Goal: Information Seeking & Learning: Learn about a topic

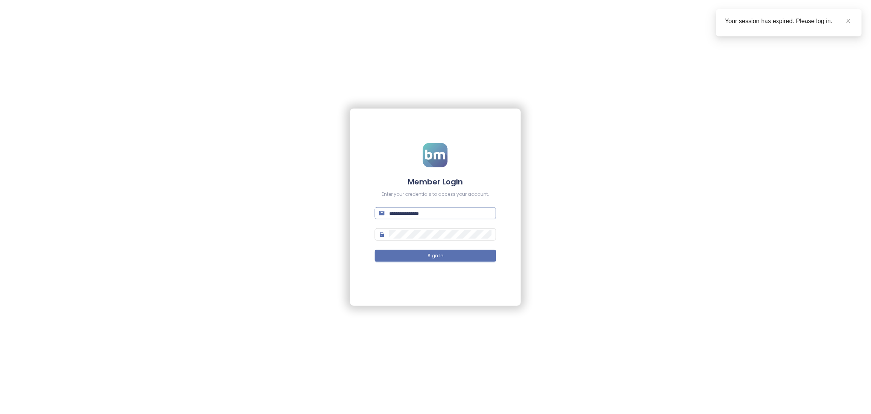
click at [425, 210] on input "text" at bounding box center [440, 213] width 102 height 8
type input "**********"
click at [423, 259] on button "Sign In" at bounding box center [435, 256] width 121 height 12
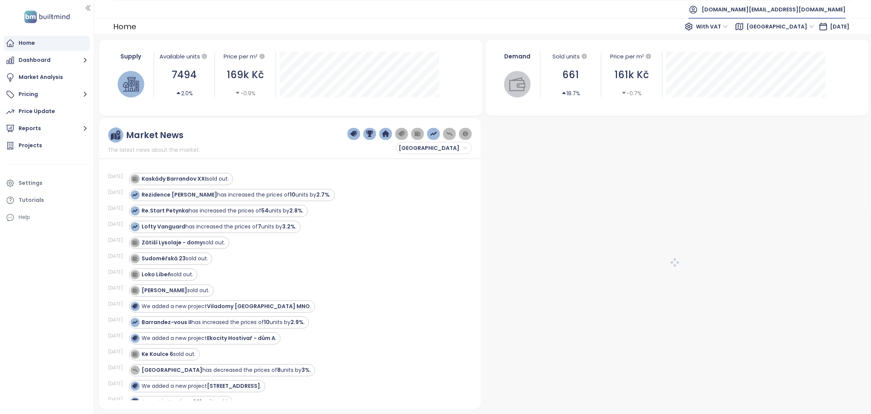
click at [815, 11] on span "builtmind.cz@builtmind.com" at bounding box center [774, 9] width 144 height 18
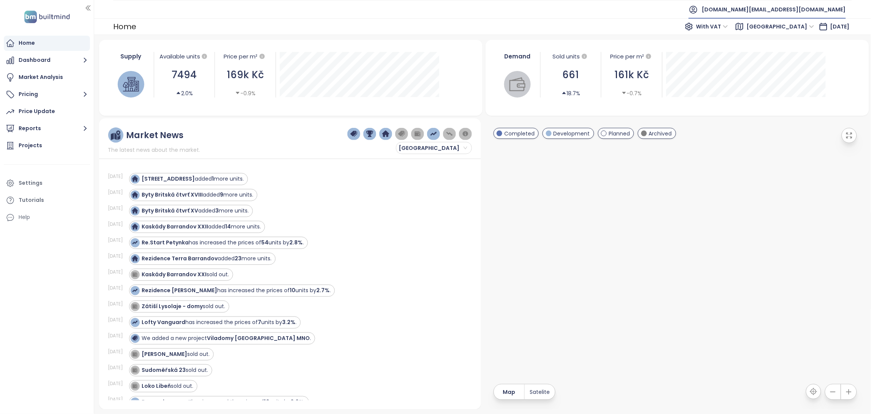
click at [794, 3] on span "builtmind.cz@builtmind.com" at bounding box center [774, 9] width 144 height 18
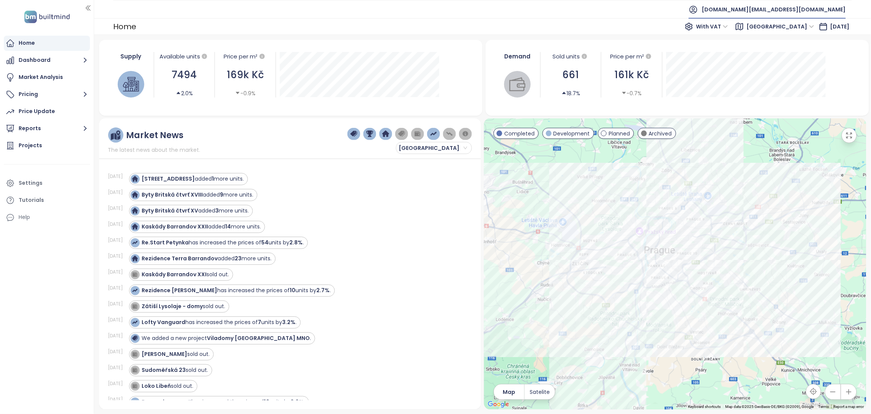
click at [779, 14] on span "builtmind.cz@builtmind.com" at bounding box center [774, 9] width 144 height 18
click at [771, 32] on span "Log out" at bounding box center [771, 31] width 20 height 8
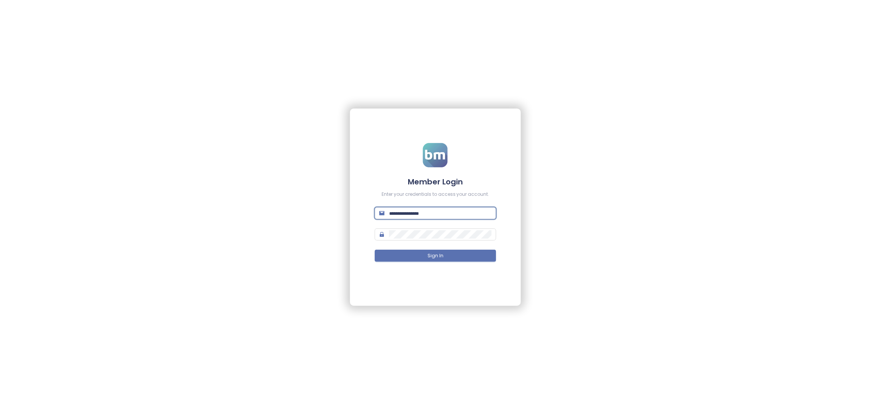
paste input "**********"
click at [425, 214] on input "text" at bounding box center [440, 213] width 102 height 8
type input "**********"
click at [375, 250] on button "Sign In" at bounding box center [435, 256] width 121 height 12
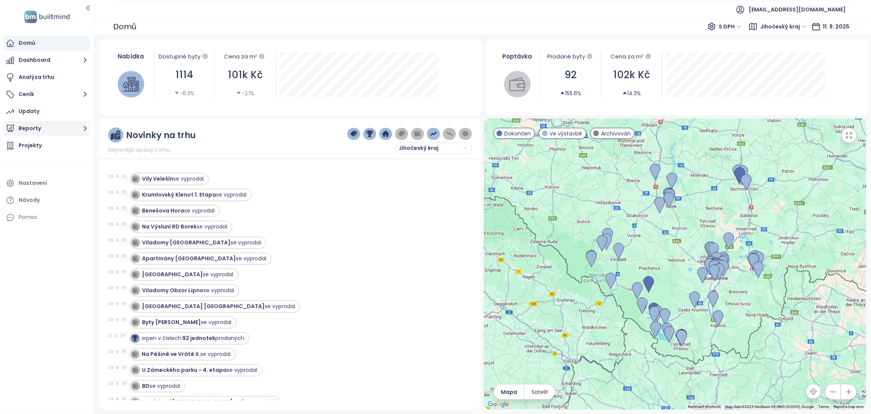
click at [80, 126] on icon "button" at bounding box center [84, 128] width 9 height 9
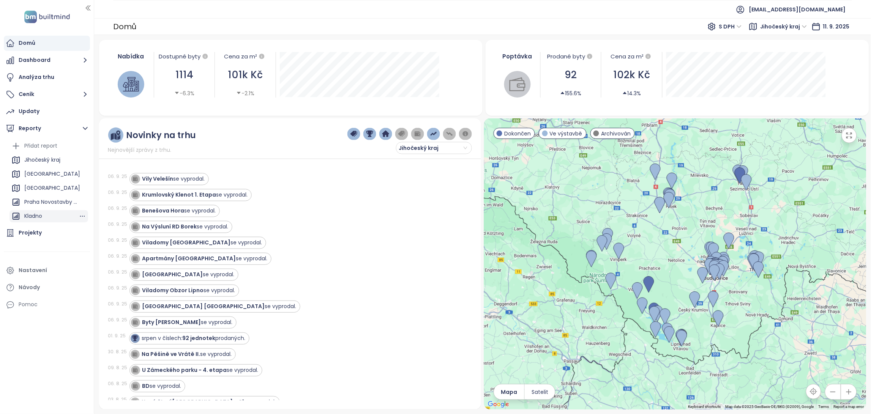
click at [59, 216] on div "Kladno" at bounding box center [48, 216] width 79 height 12
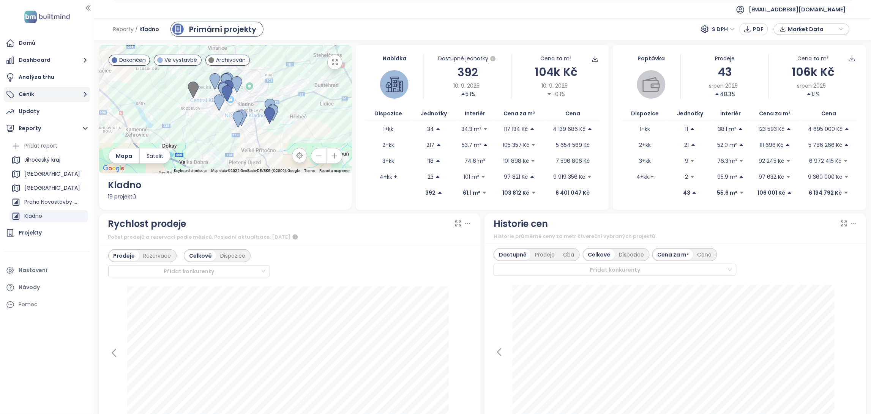
click at [82, 98] on icon "button" at bounding box center [84, 94] width 9 height 9
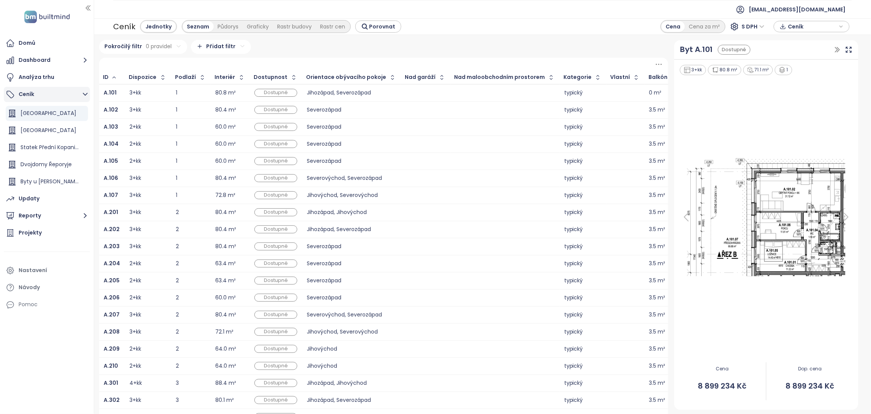
click at [85, 97] on icon "button" at bounding box center [84, 94] width 9 height 9
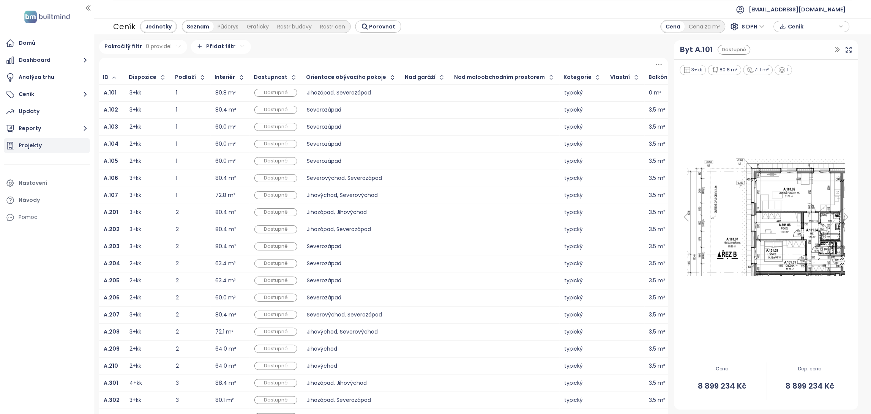
click at [36, 146] on div "Projekty" at bounding box center [30, 145] width 23 height 9
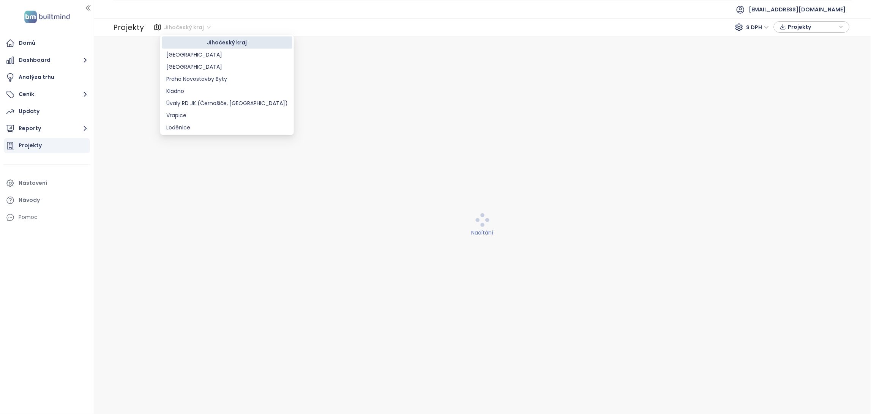
click at [197, 32] on span "Jihočeský kraj" at bounding box center [187, 27] width 47 height 11
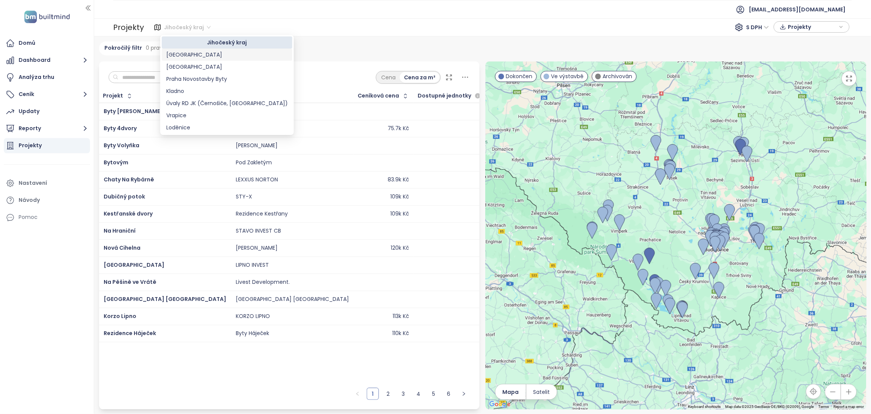
click at [214, 55] on div "[GEOGRAPHIC_DATA]" at bounding box center [226, 54] width 121 height 8
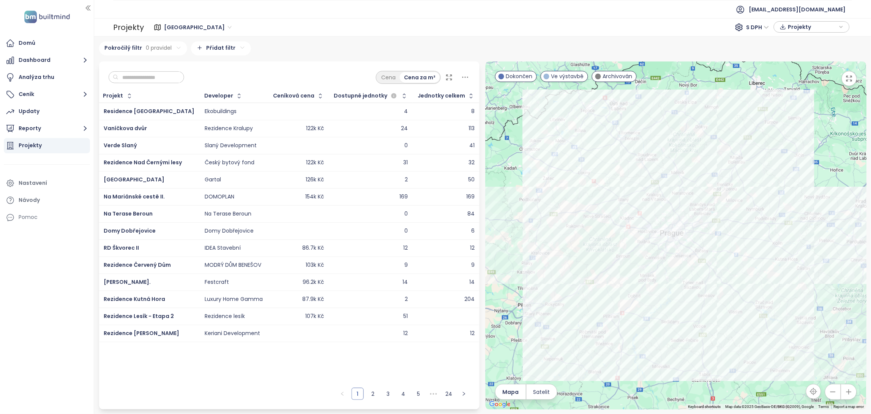
click at [201, 24] on span "[GEOGRAPHIC_DATA]" at bounding box center [198, 27] width 68 height 11
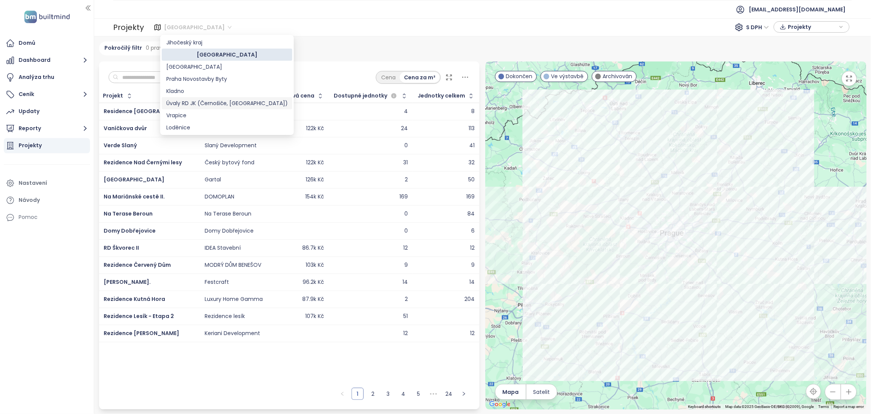
scroll to position [24, 0]
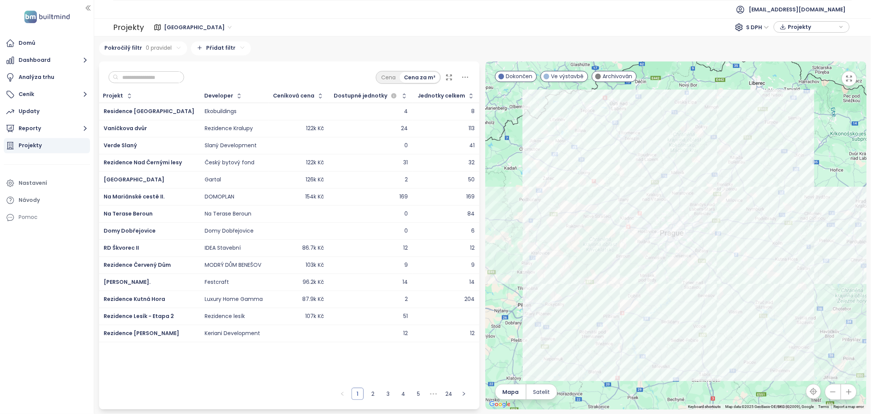
click at [327, 50] on div "Pokročilý filtr 0 pravidel Přidat filtr" at bounding box center [482, 48] width 767 height 14
click at [139, 74] on input "text" at bounding box center [148, 77] width 61 height 11
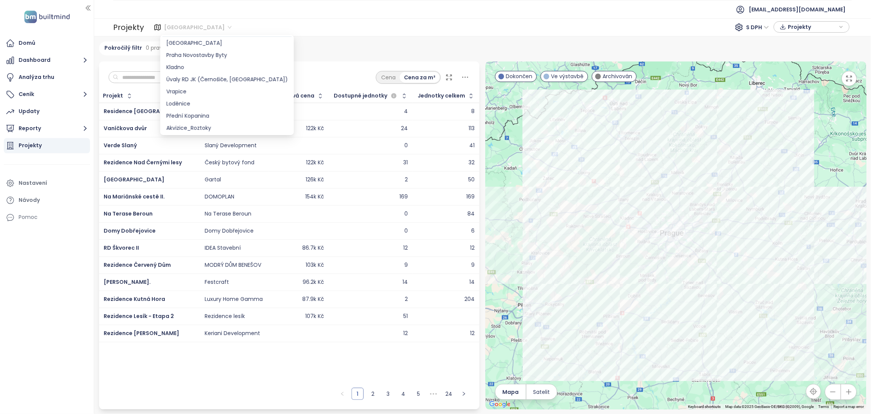
scroll to position [12, 0]
click at [190, 27] on span "[GEOGRAPHIC_DATA]" at bounding box center [198, 27] width 68 height 11
click at [181, 51] on div "[GEOGRAPHIC_DATA]" at bounding box center [226, 54] width 121 height 8
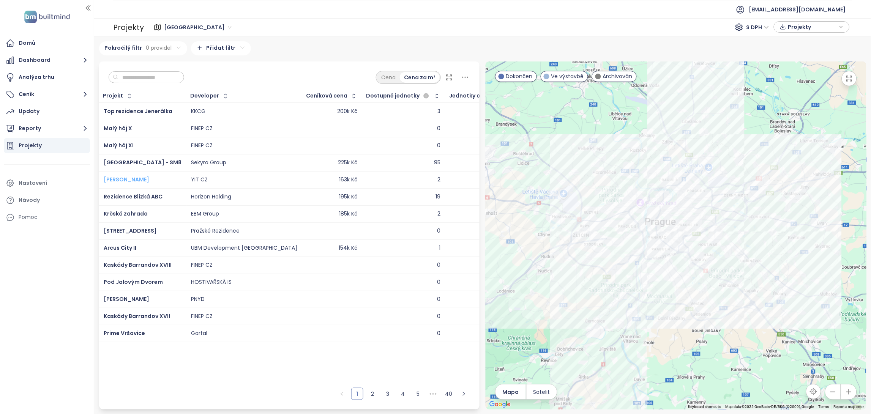
click at [120, 180] on span "SIJA Kamýk" at bounding box center [127, 180] width 46 height 8
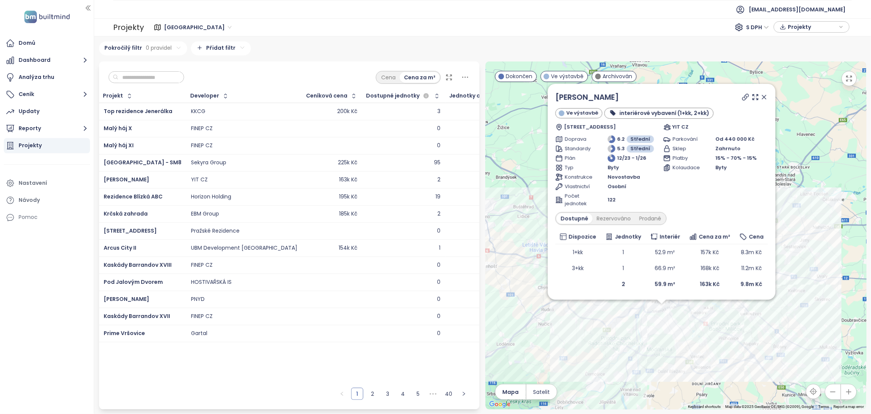
click at [283, 77] on div "Cena Cena za m²" at bounding box center [289, 75] width 381 height 28
click at [763, 93] on icon at bounding box center [764, 97] width 8 height 8
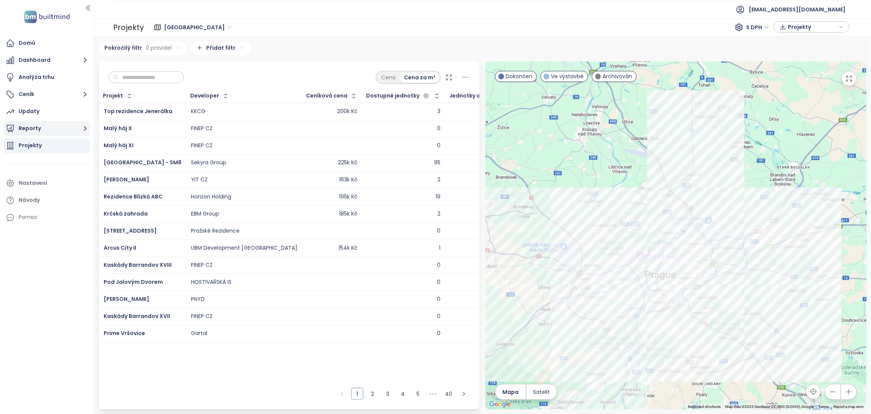
click at [41, 129] on button "Reporty" at bounding box center [47, 128] width 86 height 15
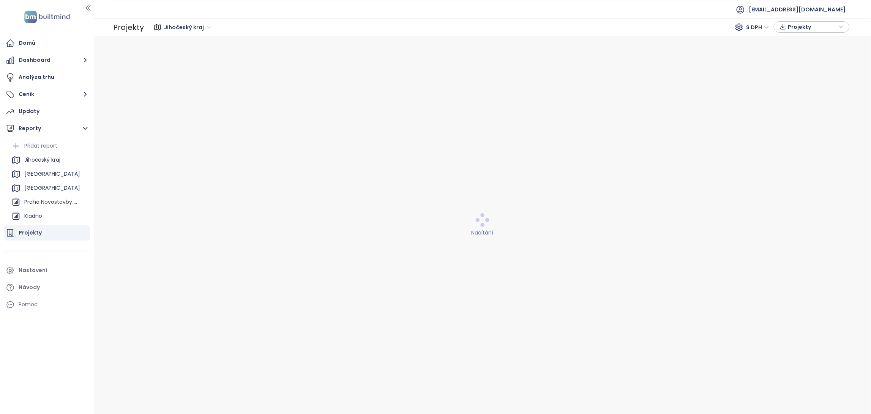
click at [43, 144] on div "Přidat report" at bounding box center [40, 145] width 33 height 9
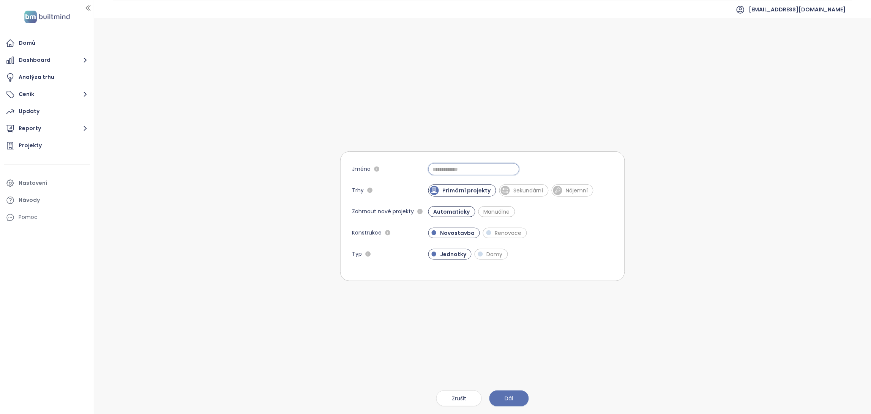
click at [446, 166] on input "Jméno" at bounding box center [473, 169] width 91 height 12
type input "****"
click at [517, 396] on button "Dál" at bounding box center [508, 399] width 39 height 16
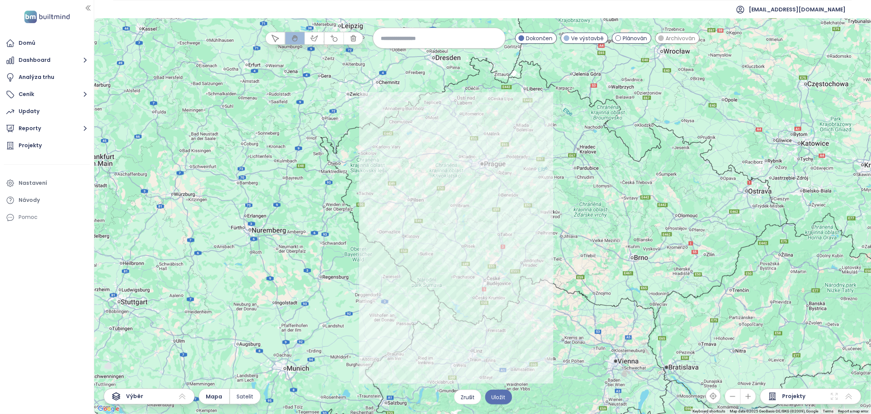
click at [180, 397] on icon at bounding box center [182, 396] width 9 height 9
click at [38, 144] on div "Projekty" at bounding box center [30, 145] width 23 height 9
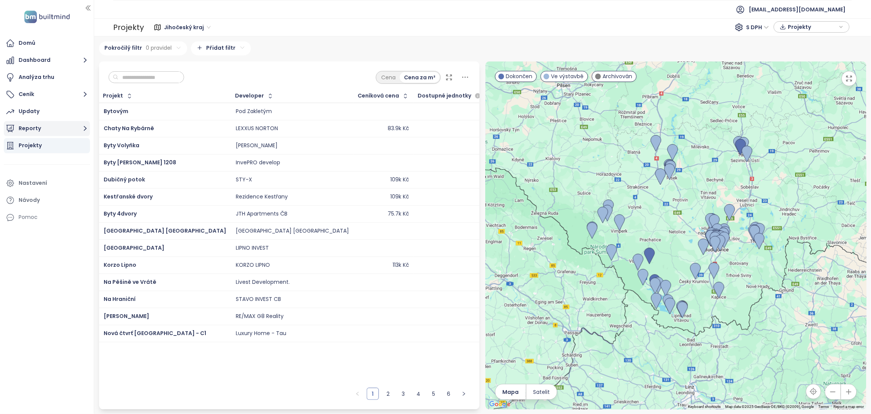
click at [86, 125] on icon "button" at bounding box center [84, 128] width 9 height 9
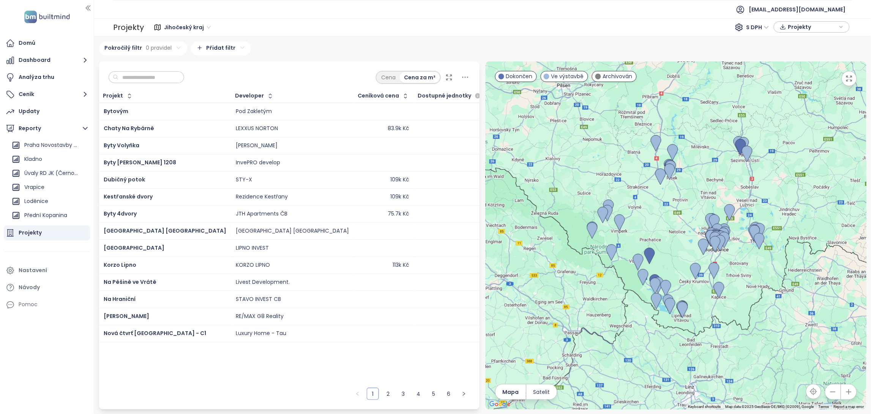
scroll to position [56, 0]
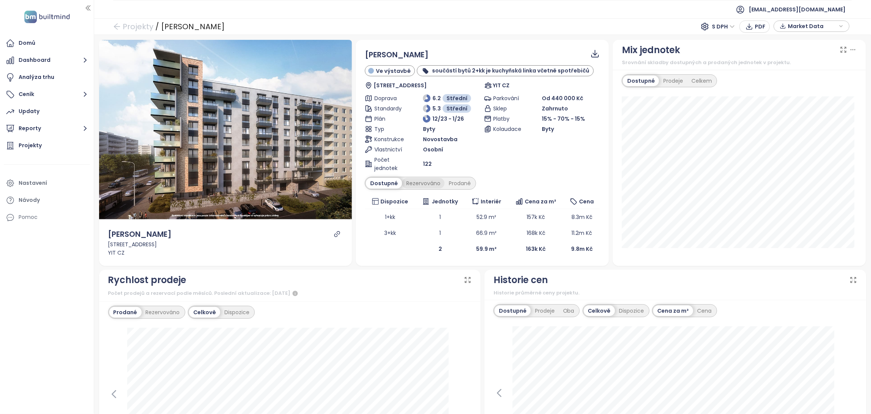
click at [421, 186] on div "Rezervováno" at bounding box center [423, 183] width 43 height 11
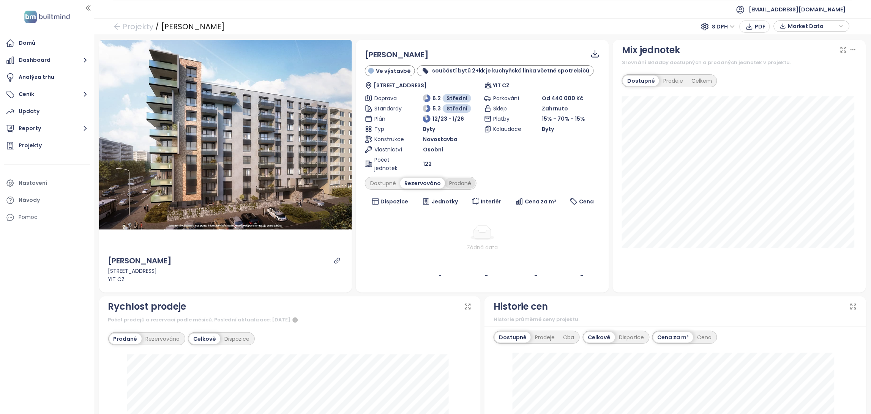
click at [461, 178] on div "Prodané" at bounding box center [460, 183] width 30 height 11
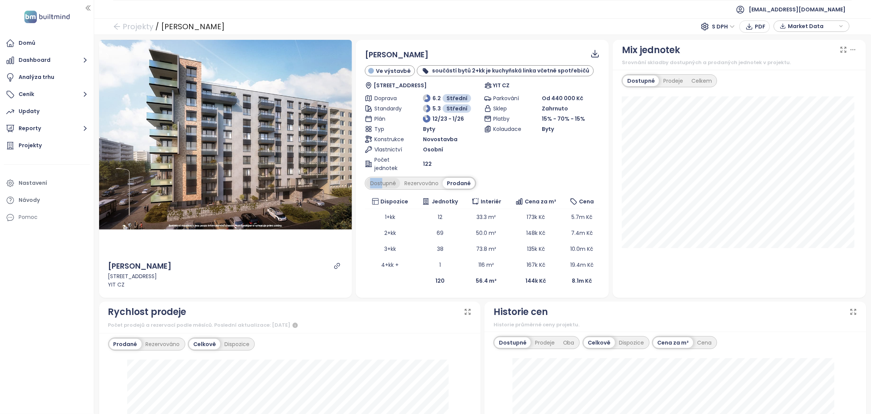
drag, startPoint x: 381, startPoint y: 175, endPoint x: 380, endPoint y: 186, distance: 10.8
click at [380, 186] on div "SIJA Kamýk Ve výstavbě součástí bytů 2+kk je kuchyňská linka včetně spotřebičů …" at bounding box center [482, 169] width 235 height 240
click at [380, 186] on div "Dostupné" at bounding box center [383, 183] width 34 height 11
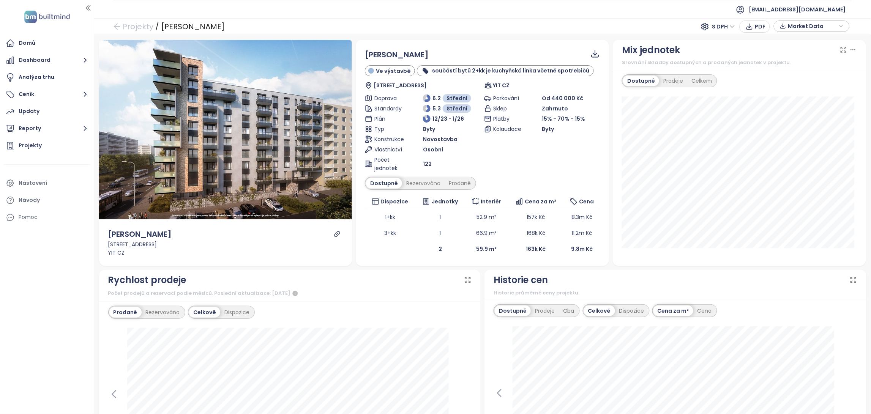
click at [518, 186] on div "Dostupné Rezervováno Prodané" at bounding box center [482, 183] width 235 height 13
click at [458, 183] on div "Prodané" at bounding box center [459, 183] width 30 height 11
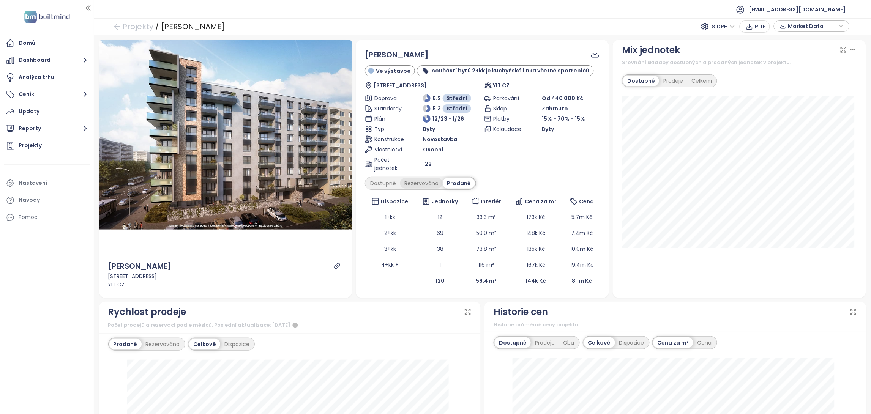
click at [416, 185] on div "Rezervováno" at bounding box center [421, 183] width 43 height 11
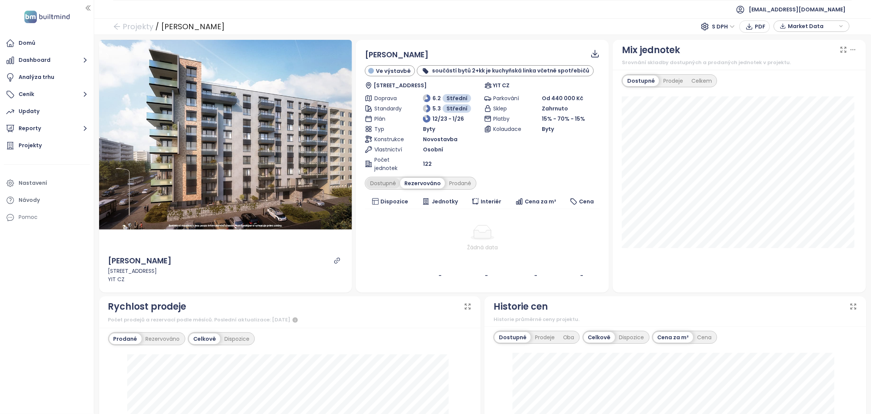
click at [382, 184] on div "Dostupné" at bounding box center [383, 183] width 34 height 11
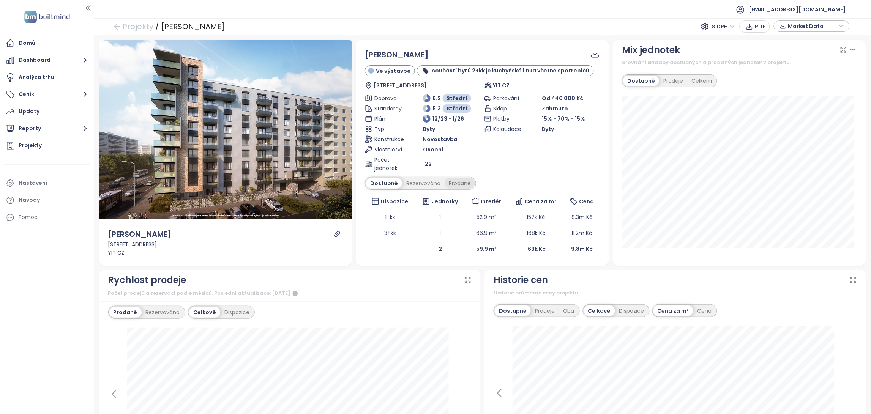
click at [463, 183] on div "Prodané" at bounding box center [459, 183] width 30 height 11
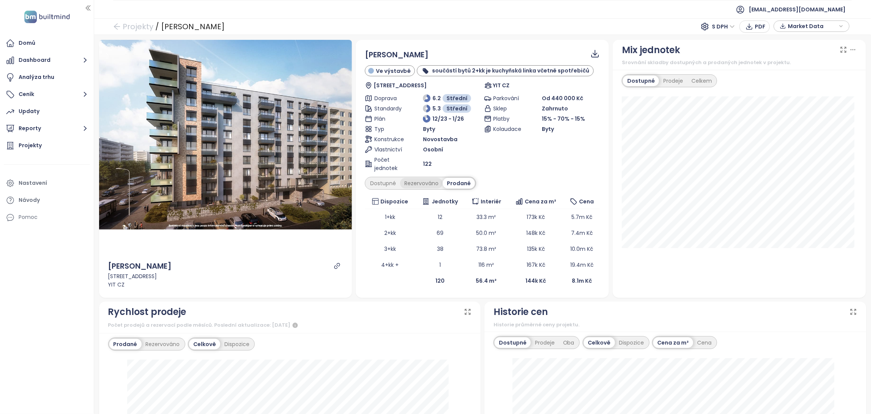
click at [408, 183] on div "Rezervováno" at bounding box center [421, 183] width 43 height 11
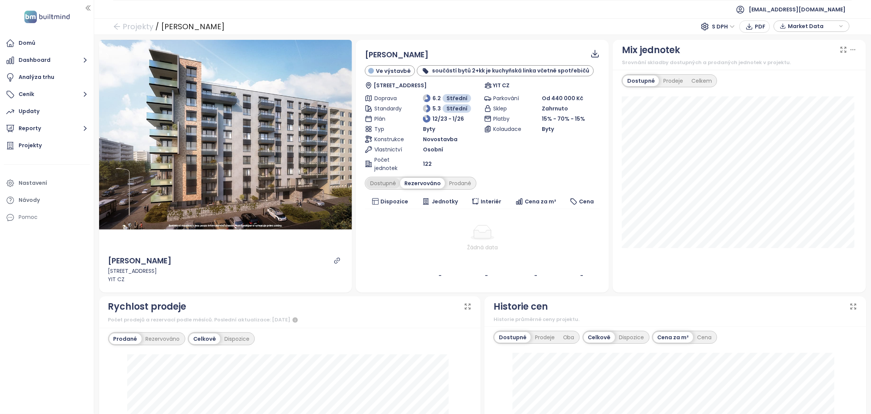
click at [380, 182] on div "Dostupné" at bounding box center [383, 183] width 34 height 11
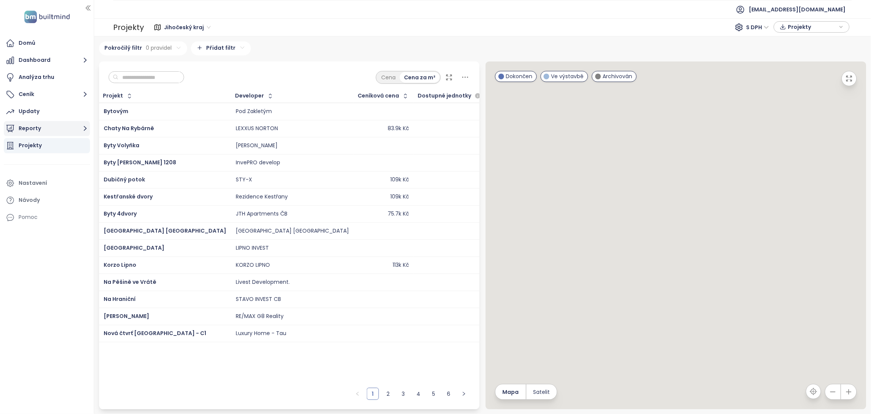
click at [85, 130] on icon "button" at bounding box center [84, 128] width 9 height 9
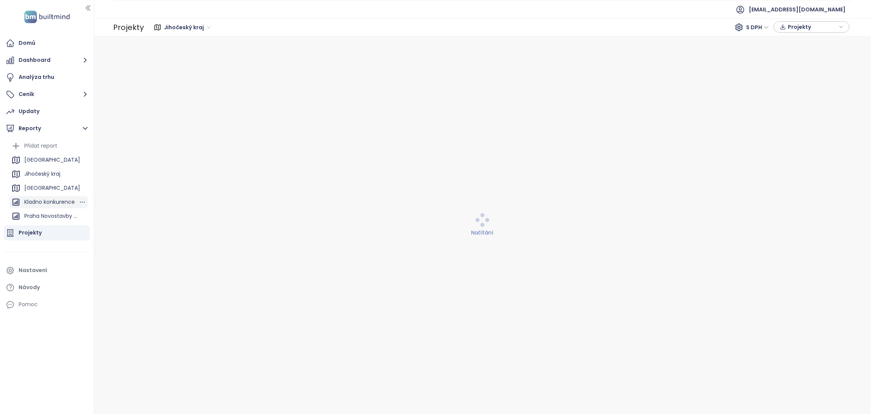
click at [39, 201] on div "Kladno konkurence" at bounding box center [49, 201] width 50 height 9
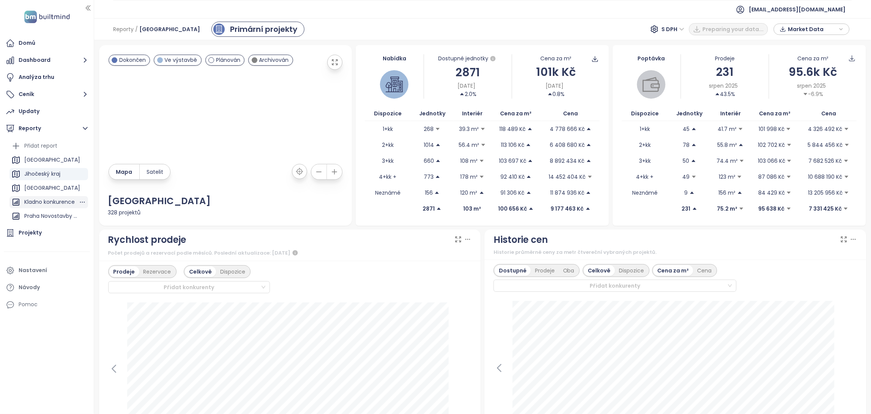
click at [42, 201] on div "Kladno konkurence" at bounding box center [49, 201] width 50 height 9
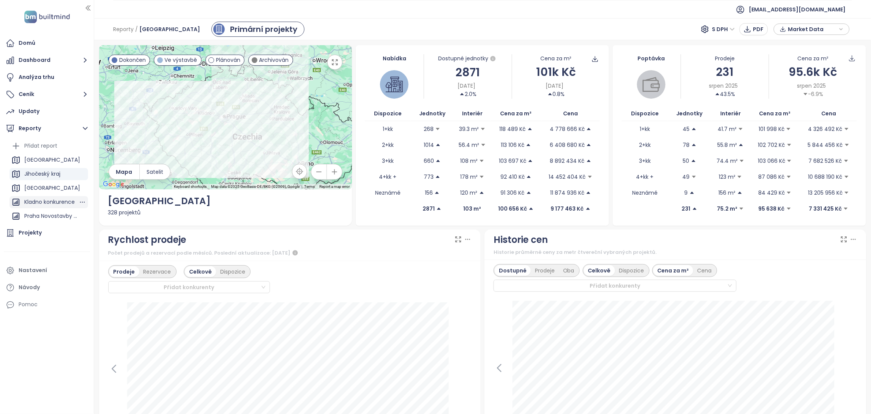
click at [42, 201] on div "Kladno konkurence" at bounding box center [49, 201] width 50 height 9
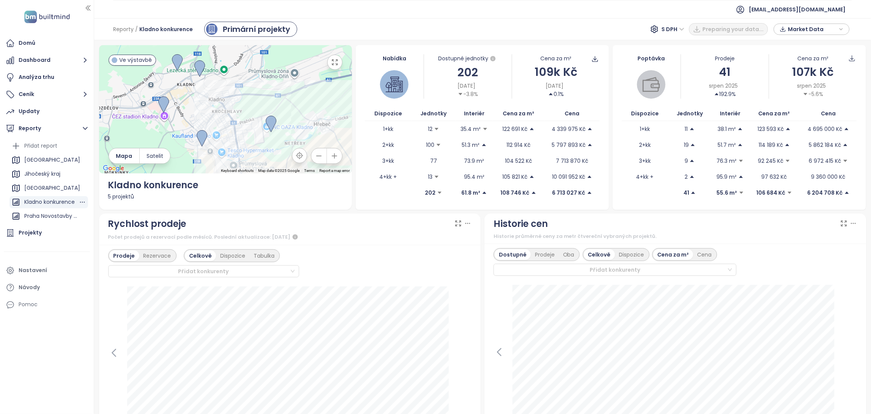
click at [42, 201] on div "Kladno konkurence" at bounding box center [49, 201] width 50 height 9
click at [38, 40] on div "Domů" at bounding box center [47, 43] width 86 height 15
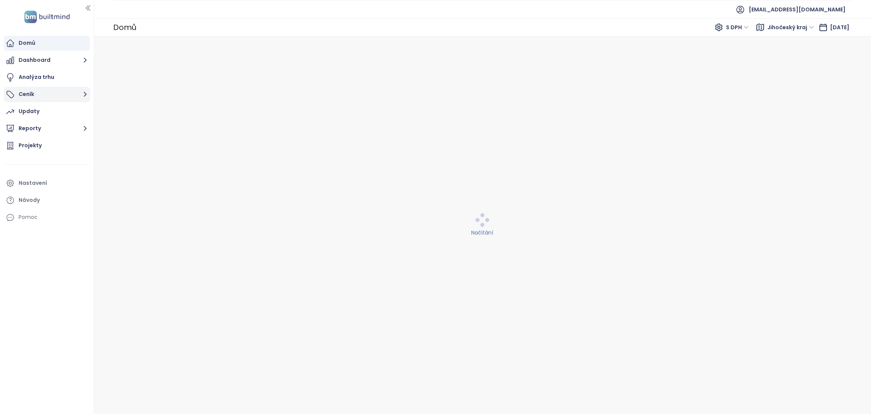
click at [50, 97] on button "Ceník" at bounding box center [47, 94] width 86 height 15
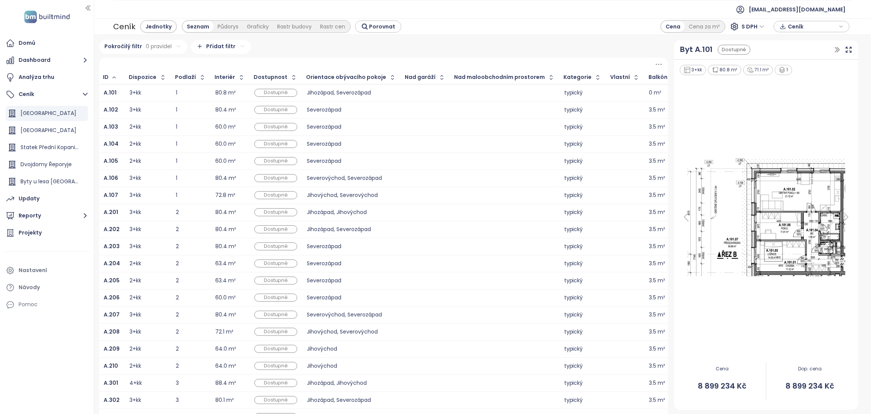
click at [297, 46] on div "Pokročilý filtr 0 pravidel Přidat filtr" at bounding box center [383, 47] width 569 height 14
click at [309, 40] on div "Pokročilý filtr 0 pravidel Přidat filtr" at bounding box center [383, 47] width 569 height 14
click at [289, 43] on div "Pokročilý filtr 0 pravidel Přidat filtr" at bounding box center [383, 47] width 569 height 14
click at [320, 60] on div at bounding box center [383, 64] width 569 height 13
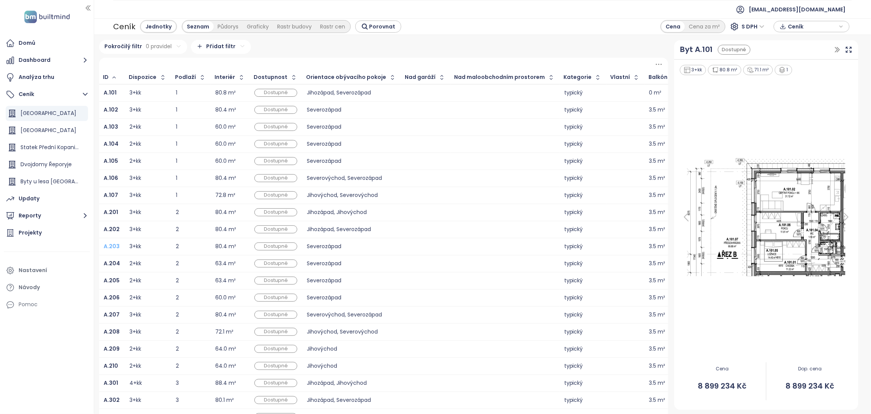
click at [111, 244] on b "A.203" at bounding box center [112, 247] width 16 height 8
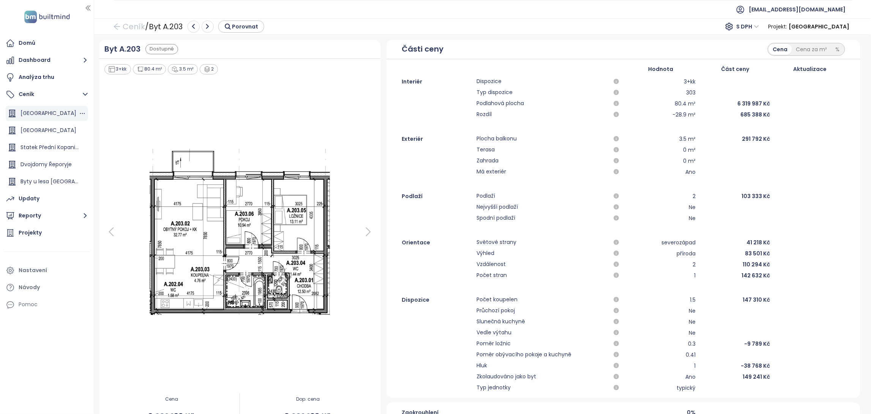
click at [50, 115] on span "[GEOGRAPHIC_DATA]" at bounding box center [48, 113] width 56 height 8
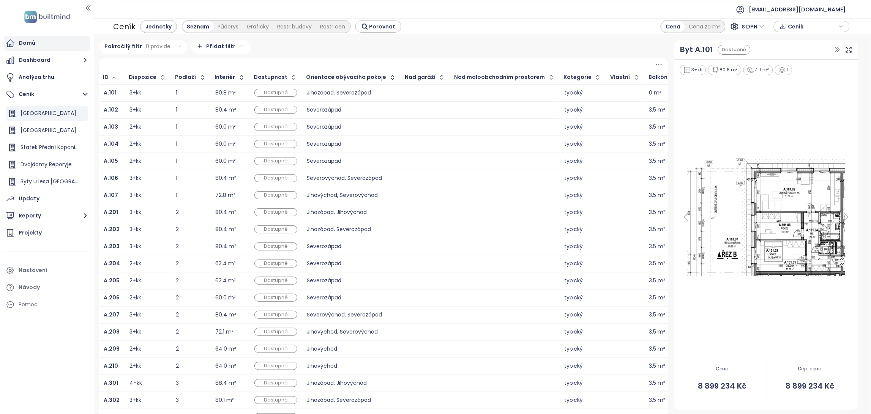
click at [27, 44] on div "Domů" at bounding box center [27, 42] width 17 height 9
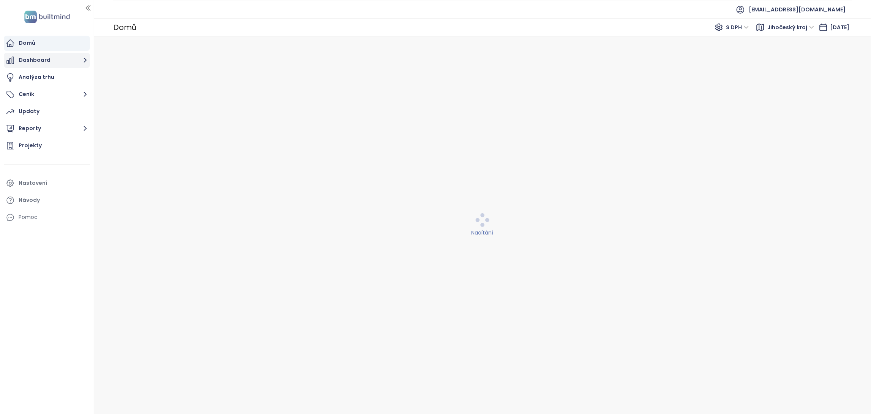
click at [38, 58] on button "Dashboard" at bounding box center [47, 60] width 86 height 15
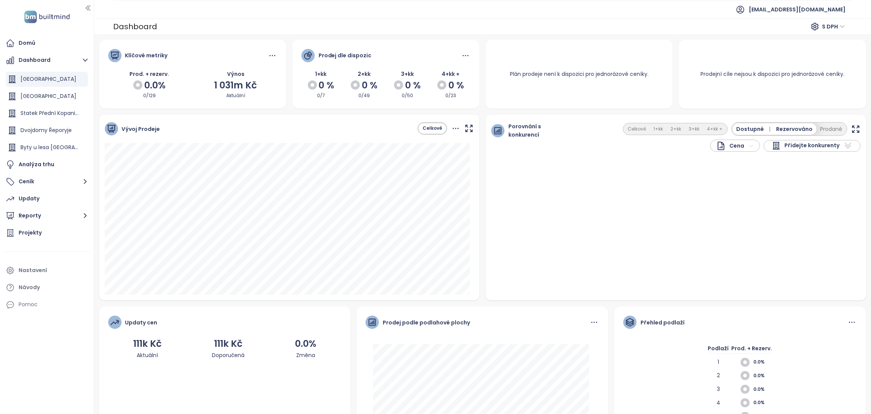
click at [614, 70] on div "Plán prodeje není k dispozici pro jednorázové ceníky." at bounding box center [579, 74] width 157 height 27
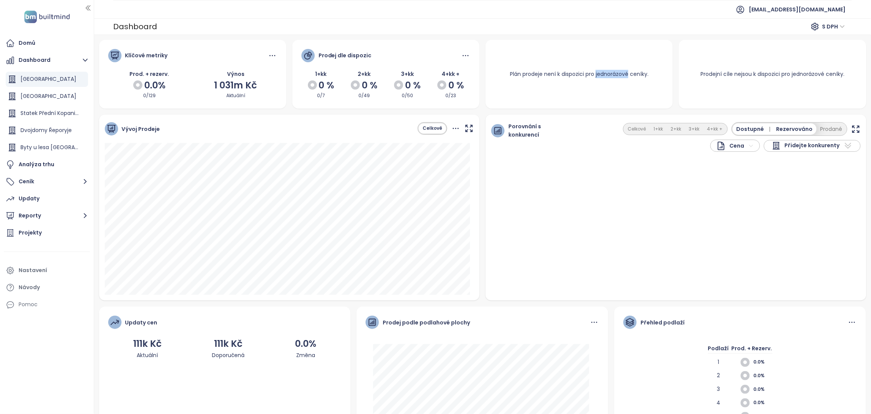
click at [614, 70] on div "Plán prodeje není k dispozici pro jednorázové ceníky." at bounding box center [579, 74] width 157 height 27
click at [81, 77] on icon "button" at bounding box center [83, 80] width 8 height 8
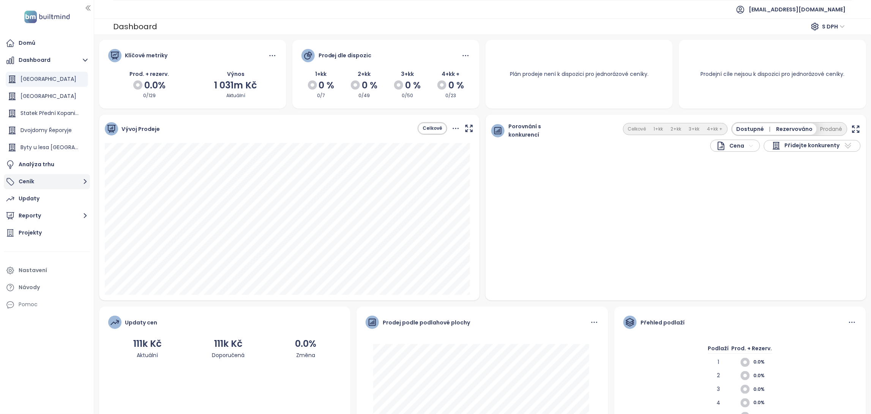
click at [56, 181] on button "Ceník" at bounding box center [47, 181] width 86 height 15
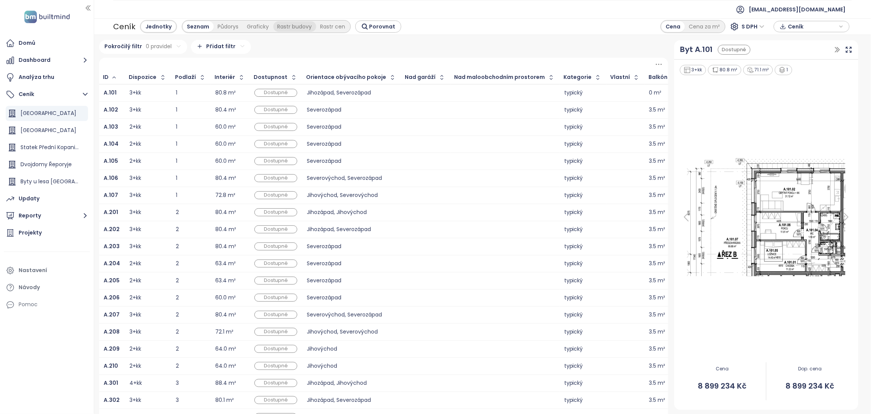
click at [298, 22] on div "Rastr budovy" at bounding box center [294, 26] width 43 height 11
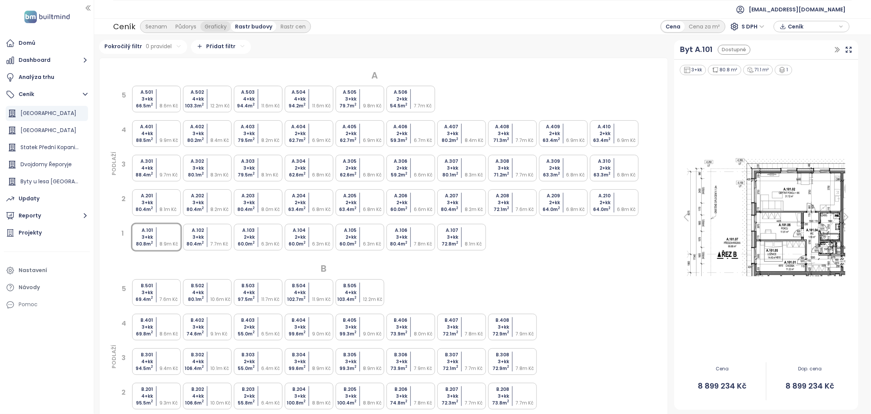
click at [215, 26] on div "Graficky" at bounding box center [215, 26] width 30 height 11
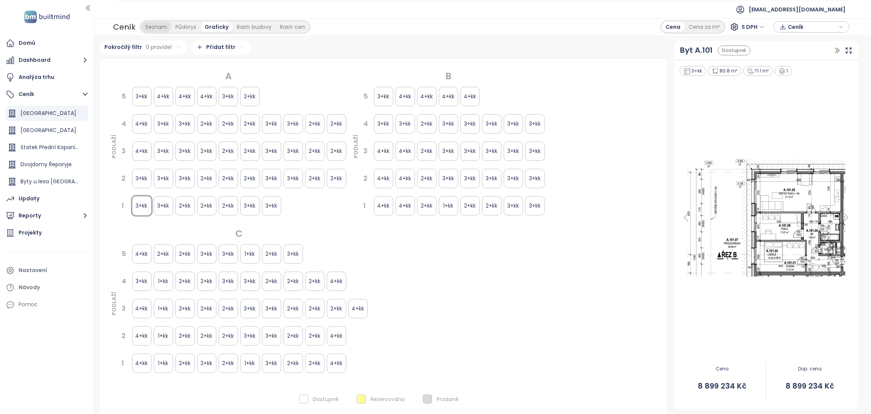
click at [149, 30] on div "Seznam" at bounding box center [156, 27] width 30 height 11
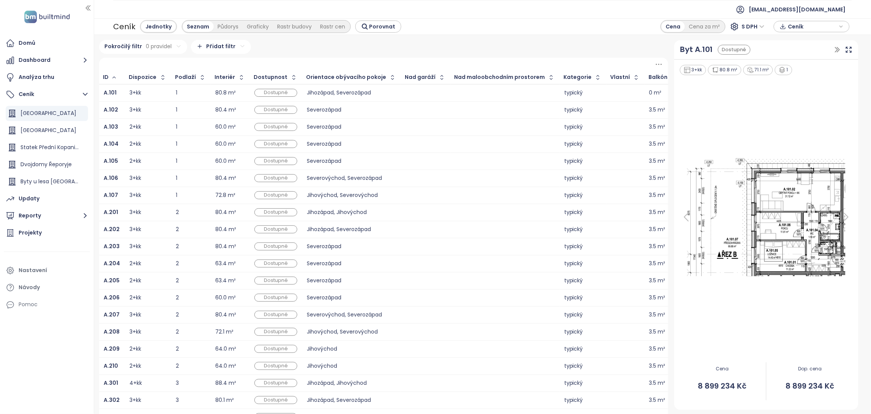
click at [310, 47] on div "Pokročilý filtr 0 pravidel Přidat filtr" at bounding box center [383, 47] width 569 height 14
